Goal: Transaction & Acquisition: Purchase product/service

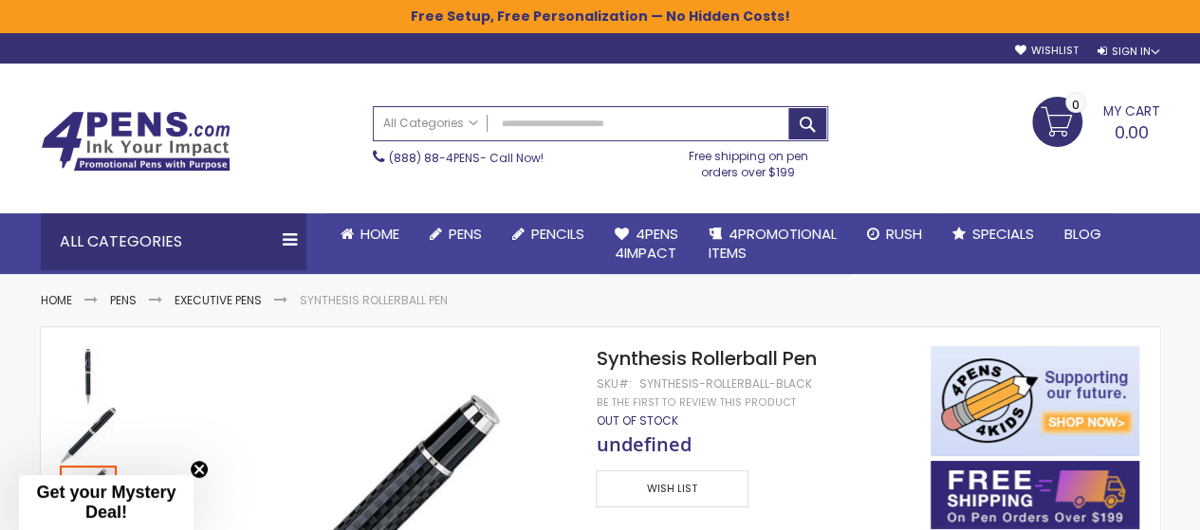
click at [653, 445] on span "undefined" at bounding box center [643, 445] width 95 height 26
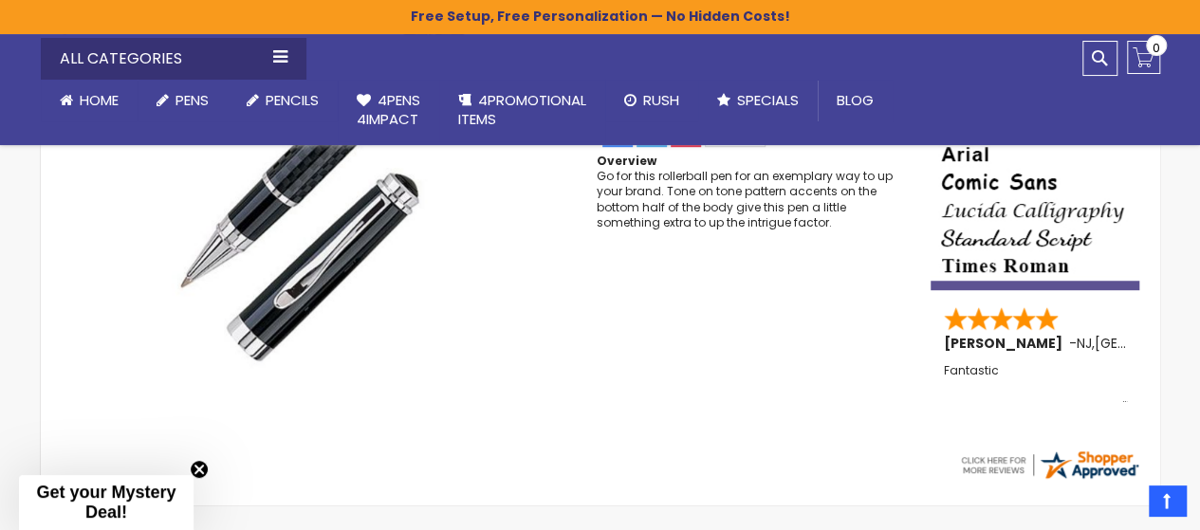
scroll to position [647, 0]
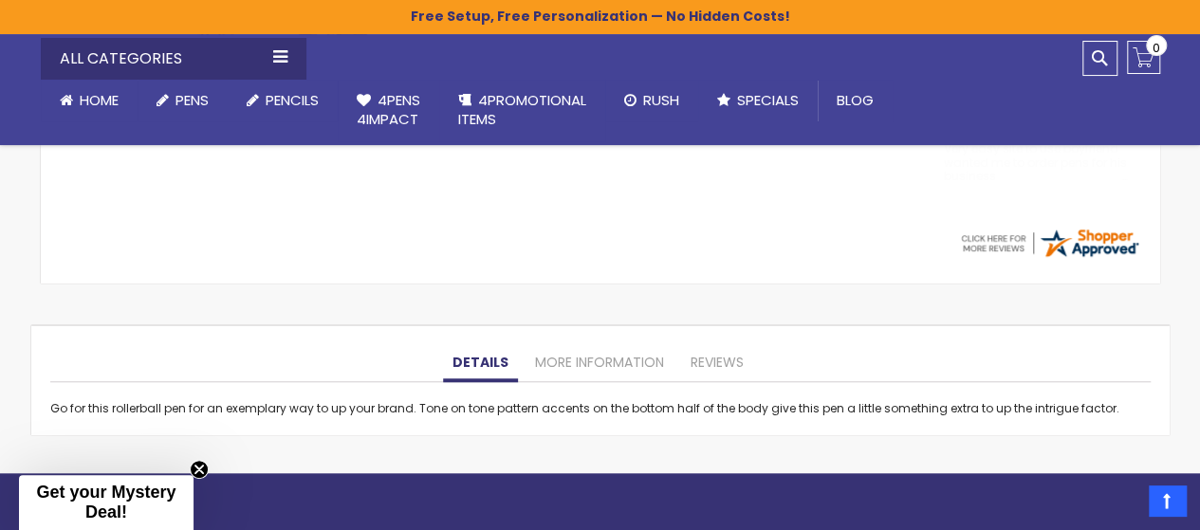
click at [597, 342] on div "Details Go for this rollerball pen for an exemplary way to up your brand. Tone …" at bounding box center [600, 380] width 1138 height 110
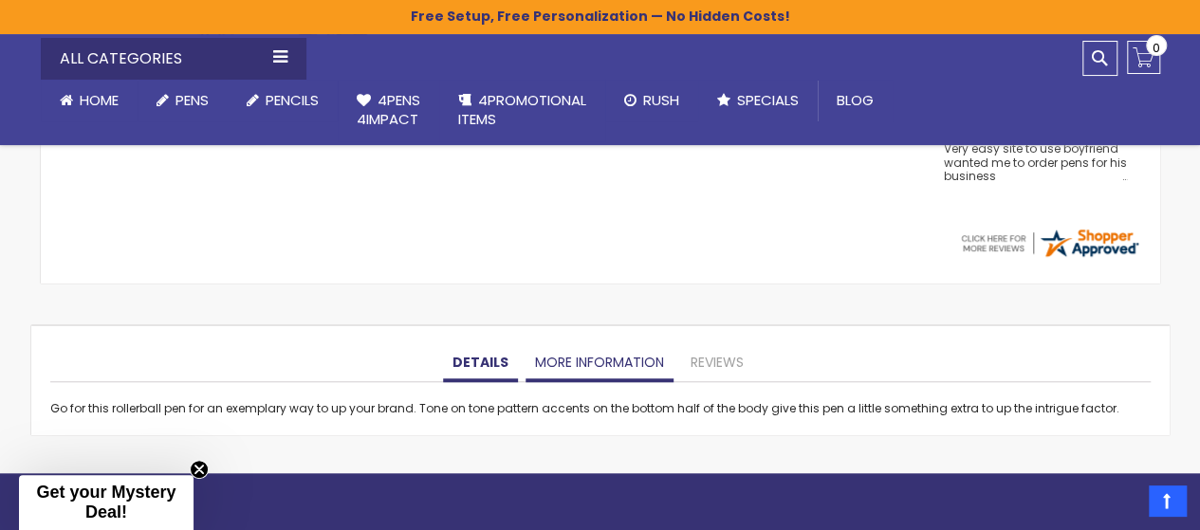
click at [609, 358] on link "More Information" at bounding box center [599, 363] width 148 height 38
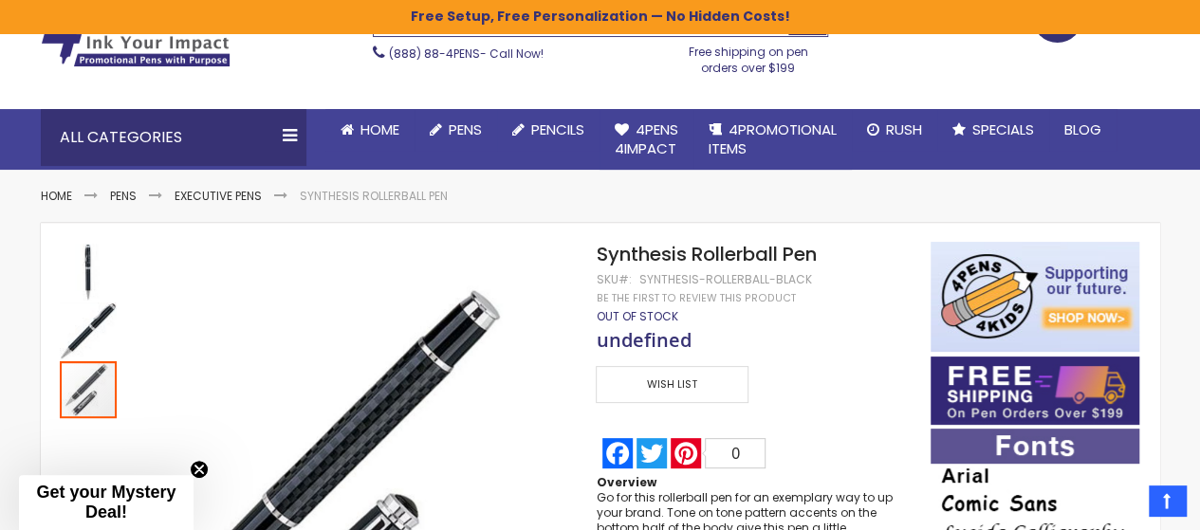
scroll to position [0, 0]
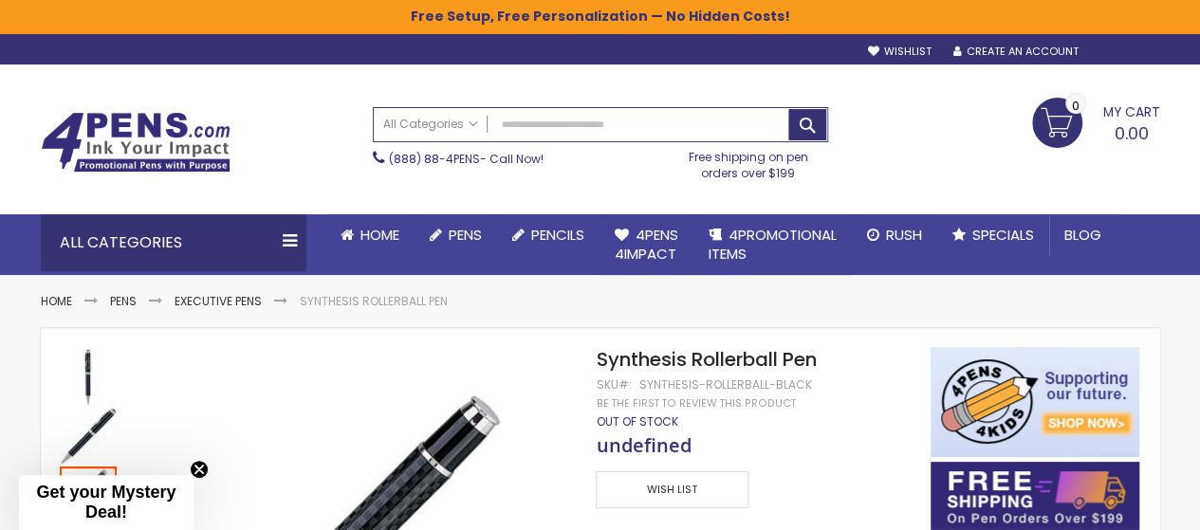
click at [1098, 54] on div "Sign In" at bounding box center [1127, 53] width 63 height 14
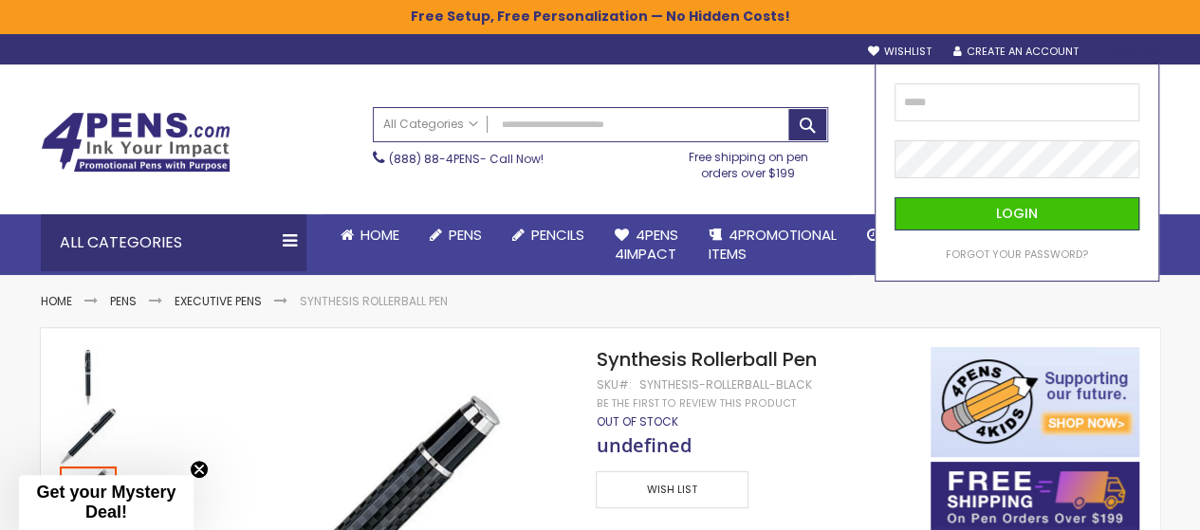
click at [1081, 79] on div "Login Forgot Your Password?" at bounding box center [1016, 173] width 285 height 218
click at [1041, 119] on input "email" at bounding box center [1017, 102] width 246 height 38
type input "**********"
click at [894, 197] on button "Login" at bounding box center [1017, 213] width 246 height 33
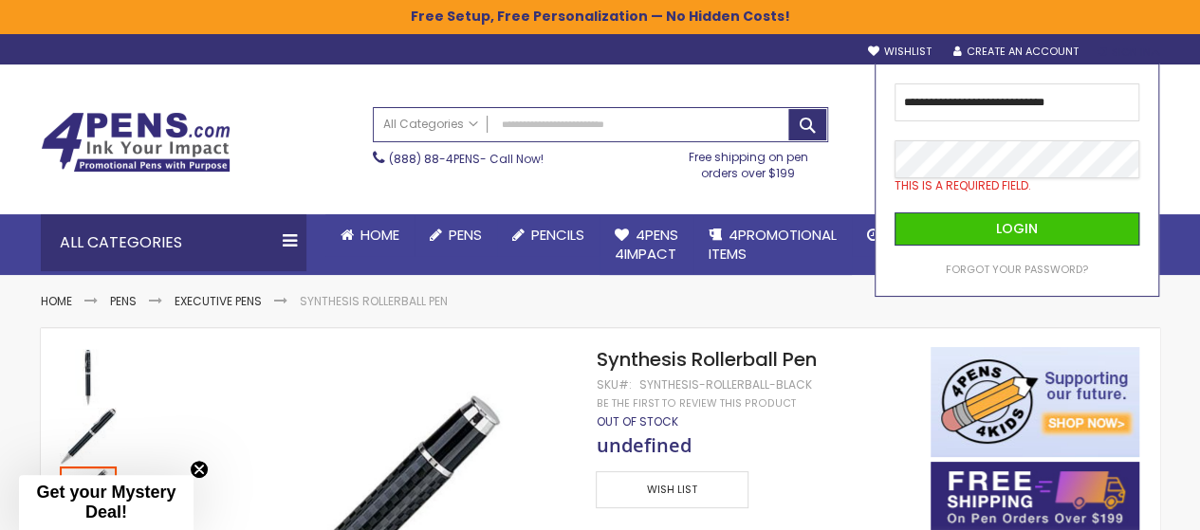
click at [894, 212] on button "Login" at bounding box center [1017, 228] width 246 height 33
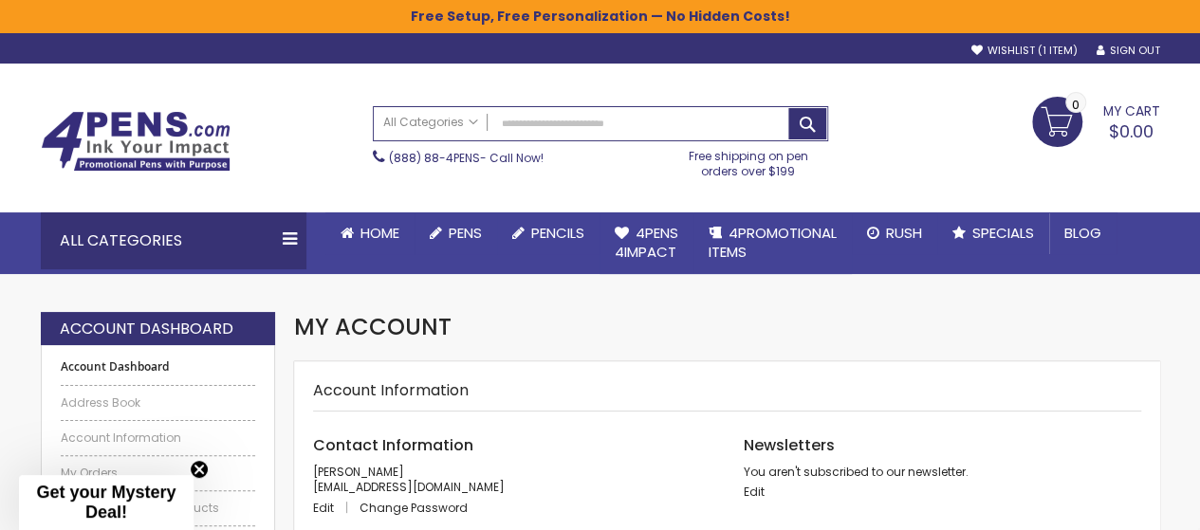
scroll to position [221, 0]
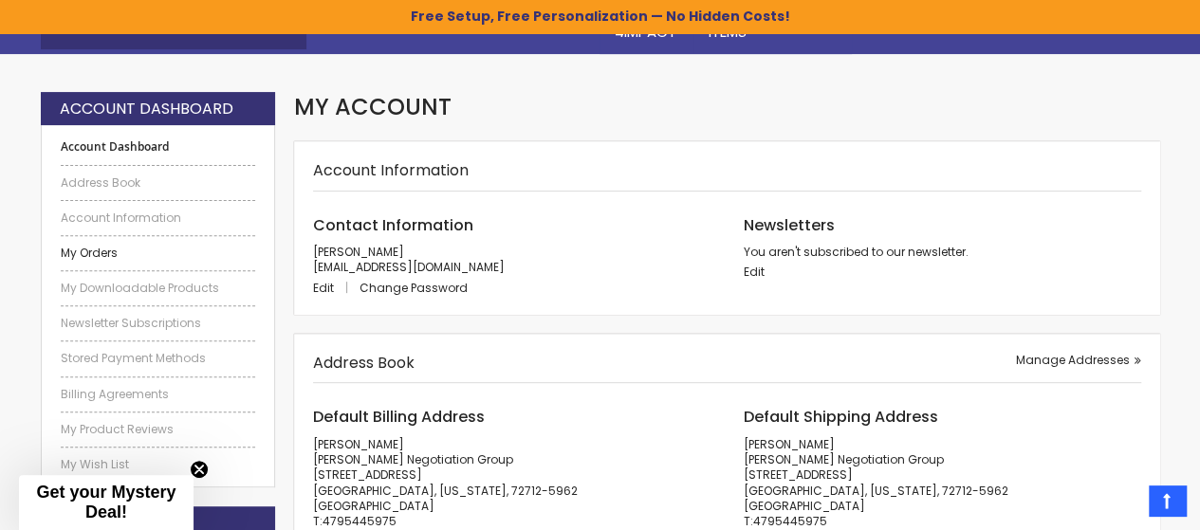
click at [77, 248] on link "My Orders" at bounding box center [158, 253] width 195 height 15
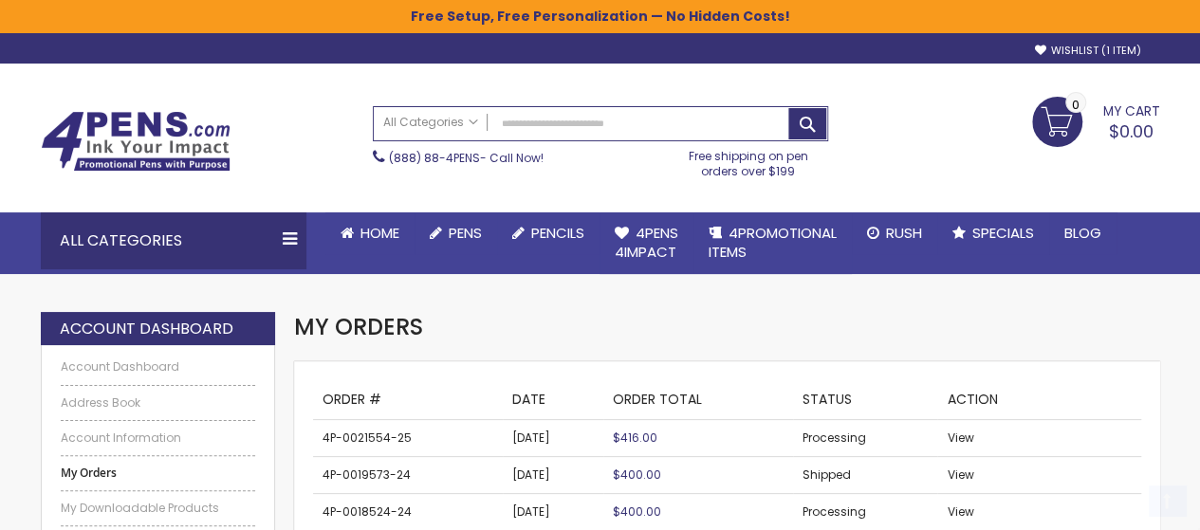
scroll to position [221, 0]
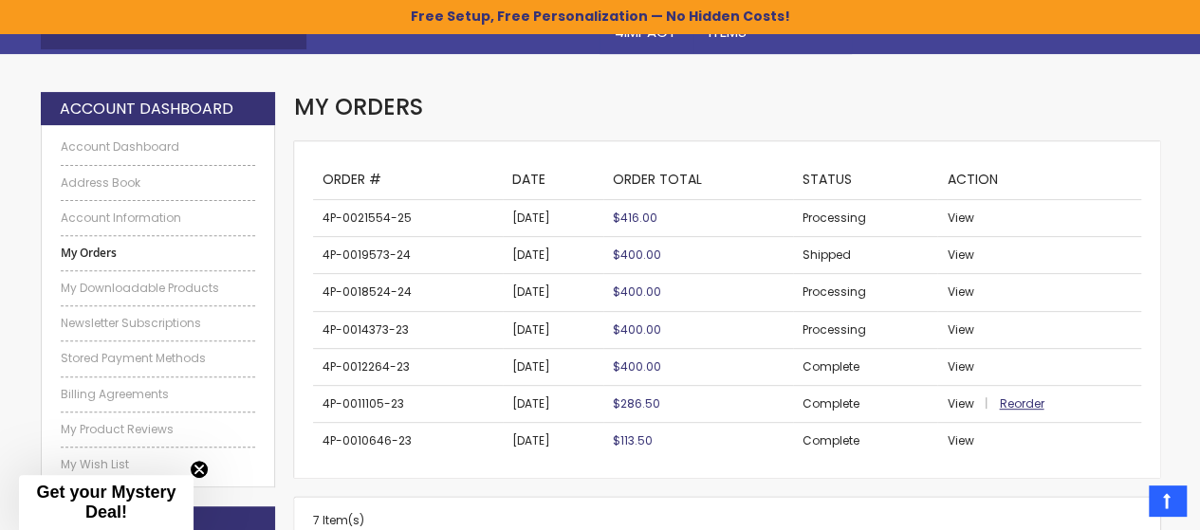
click at [1039, 407] on span "Reorder" at bounding box center [1021, 403] width 45 height 16
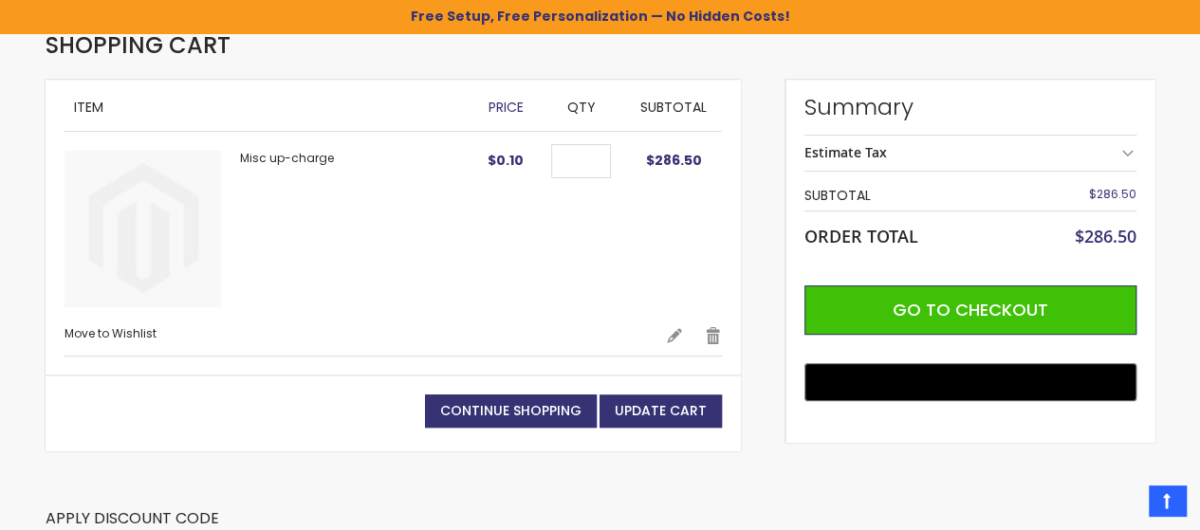
scroll to position [255, 0]
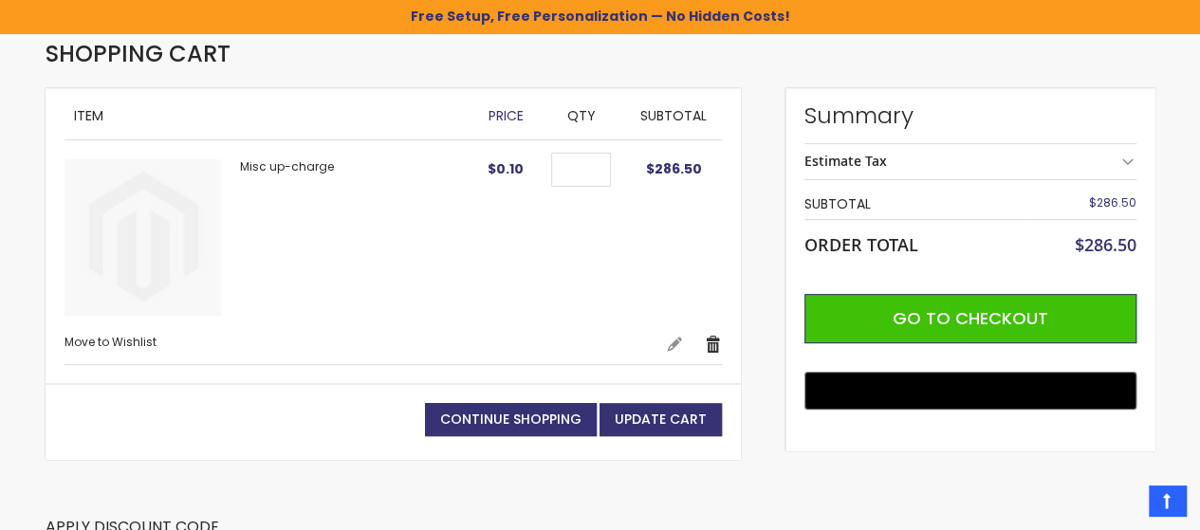
click at [721, 338] on link "Remove" at bounding box center [713, 344] width 17 height 19
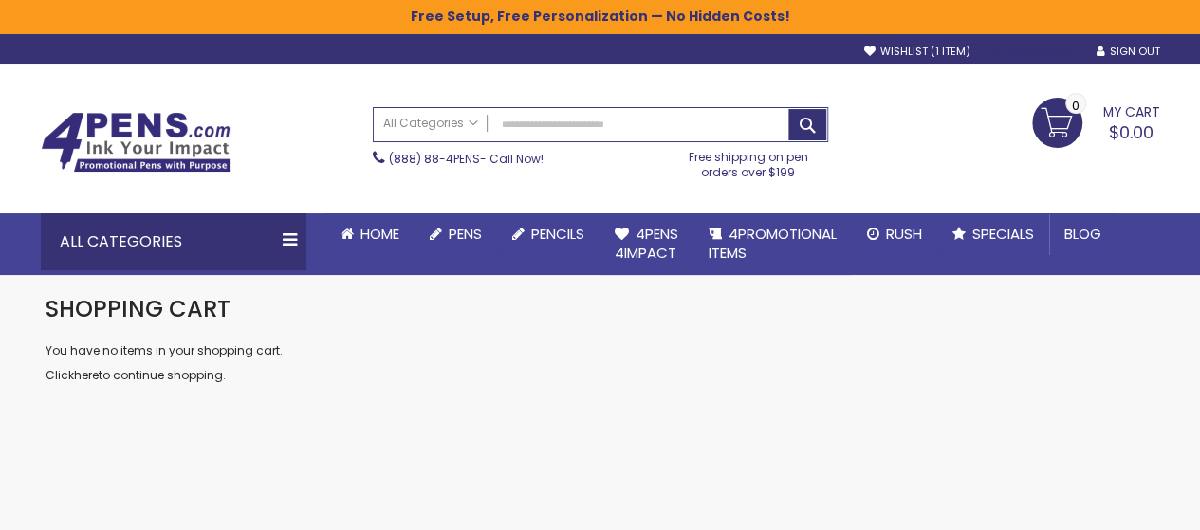
click at [1009, 45] on link "My Account" at bounding box center [1033, 52] width 85 height 14
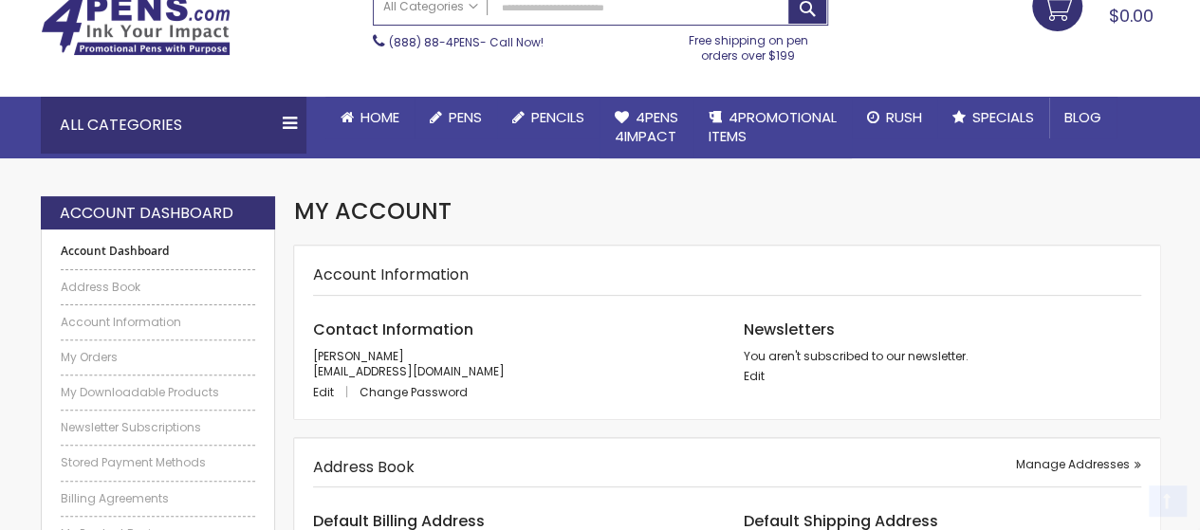
scroll to position [221, 0]
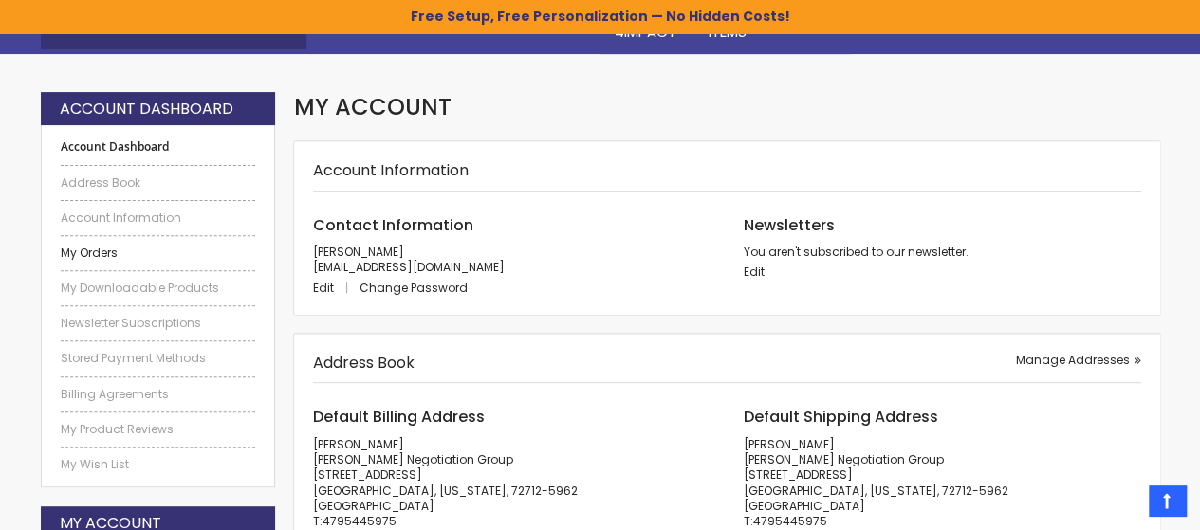
click at [196, 246] on link "My Orders" at bounding box center [158, 253] width 195 height 15
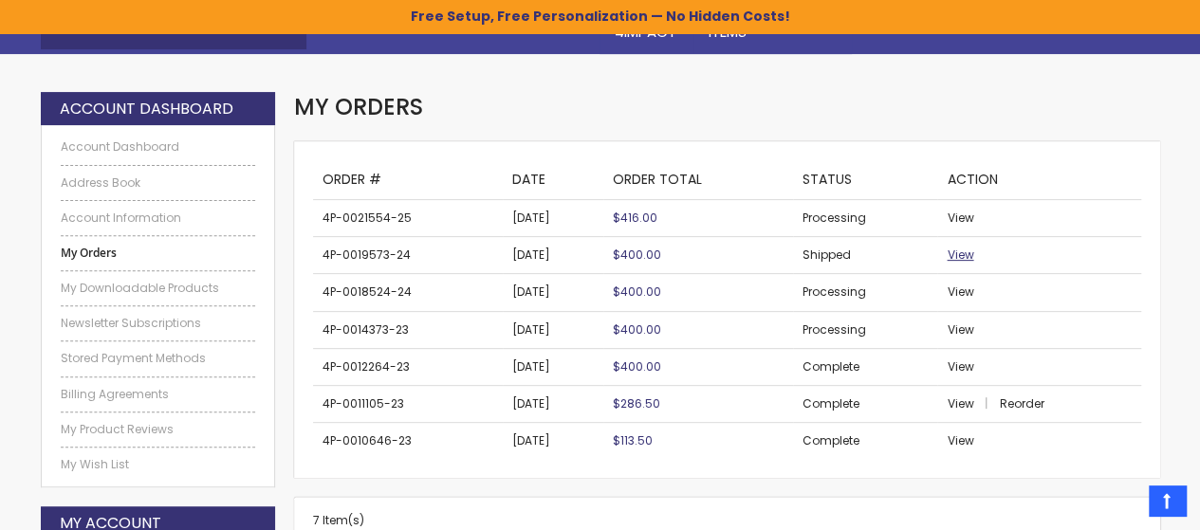
click at [963, 255] on span "View" at bounding box center [960, 255] width 27 height 16
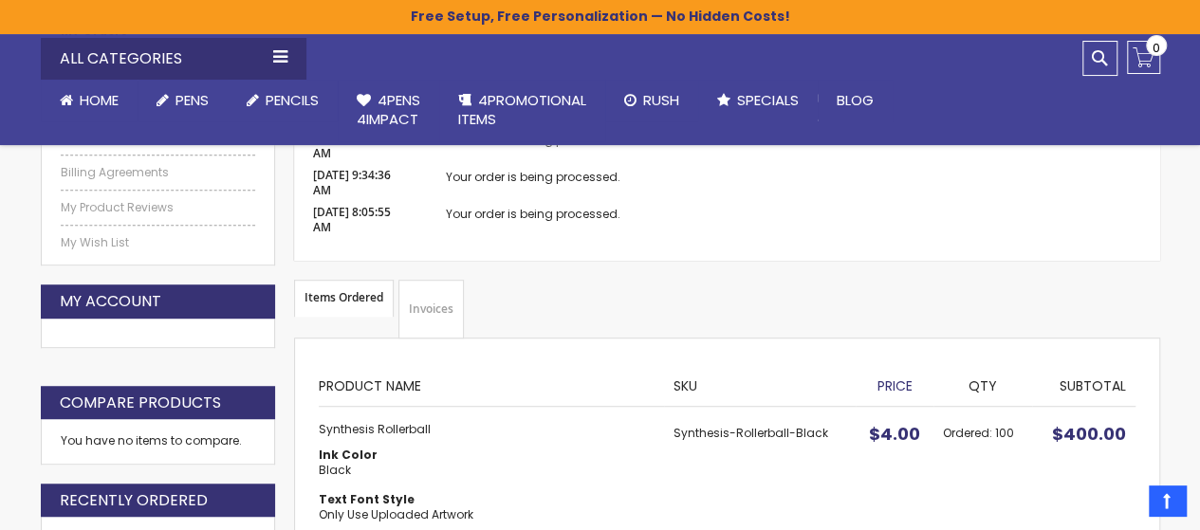
scroll to position [664, 0]
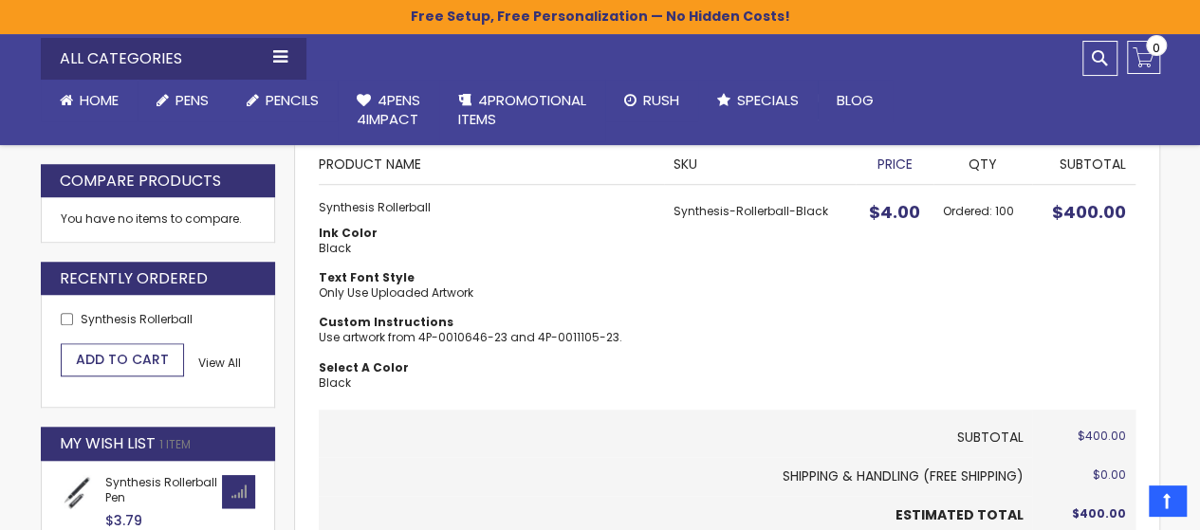
click at [79, 343] on button "Add to Cart" at bounding box center [122, 359] width 123 height 33
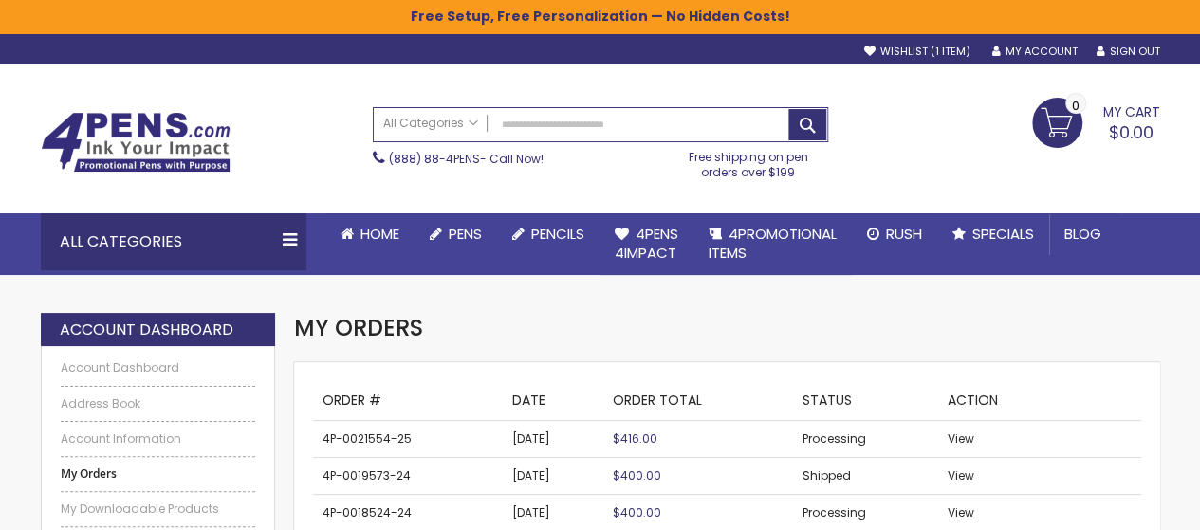
scroll to position [221, 0]
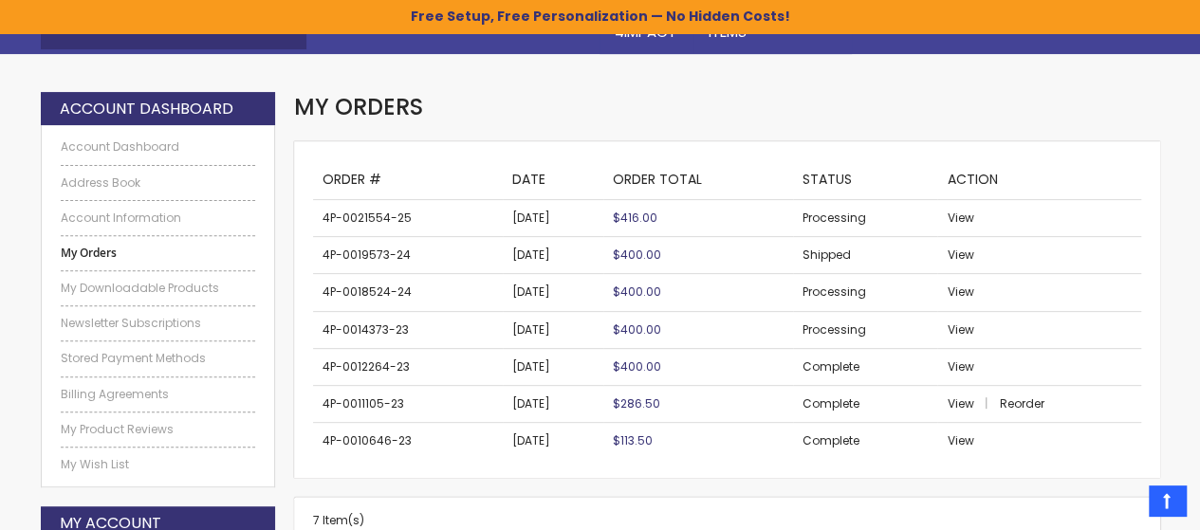
click at [479, 126] on div "My Orders" at bounding box center [726, 116] width 865 height 49
